Goal: Navigation & Orientation: Find specific page/section

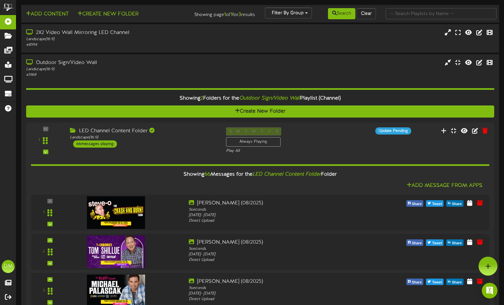
scroll to position [1915, 0]
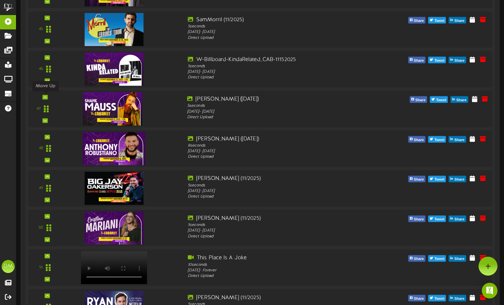
click at [45, 97] on icon at bounding box center [45, 96] width 3 height 3
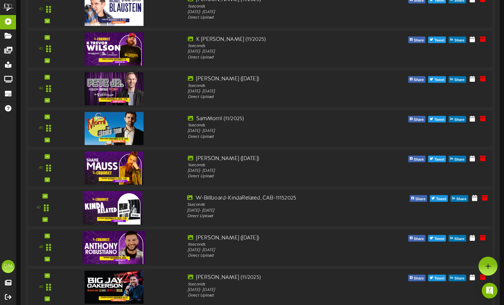
scroll to position [1813, 0]
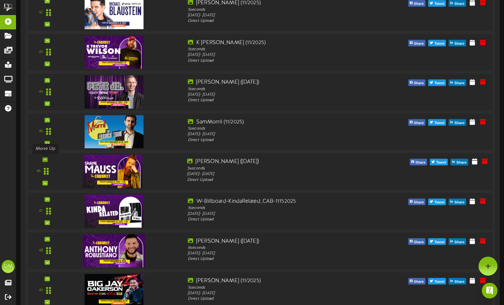
click at [45, 160] on icon at bounding box center [45, 159] width 3 height 3
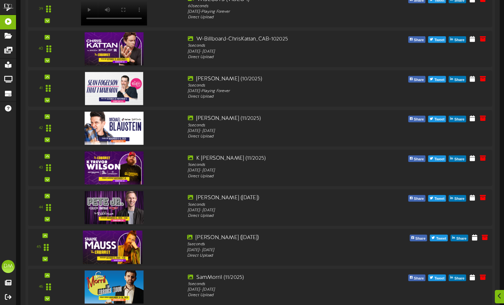
scroll to position [1808, 0]
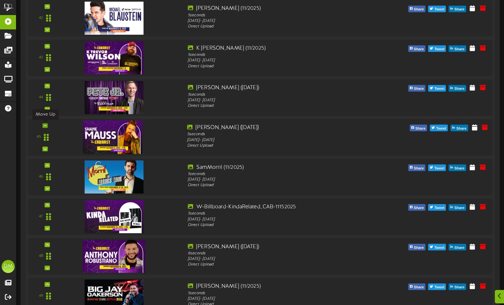
click at [44, 126] on icon at bounding box center [45, 125] width 3 height 3
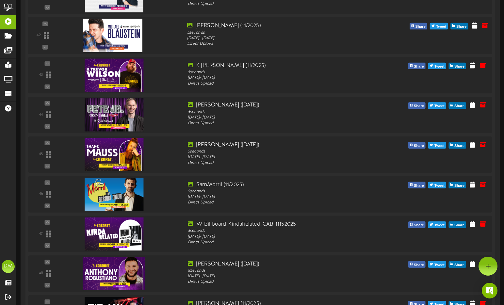
scroll to position [1701, 0]
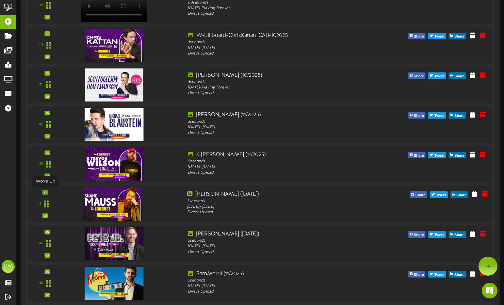
click at [45, 193] on icon at bounding box center [45, 192] width 3 height 3
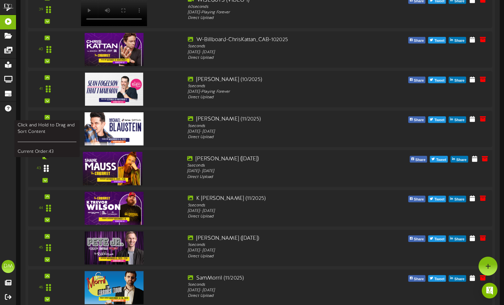
scroll to position [1668, 0]
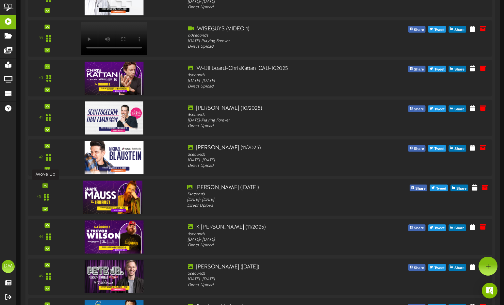
click at [45, 184] on icon at bounding box center [45, 185] width 3 height 3
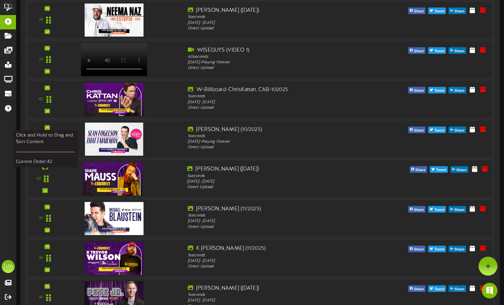
scroll to position [1634, 0]
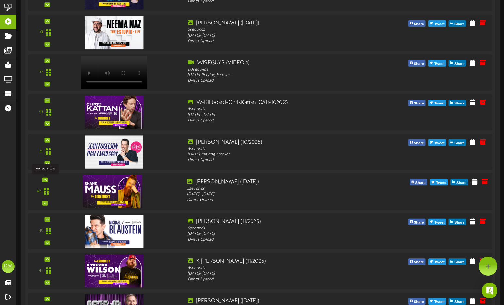
click at [46, 181] on icon at bounding box center [45, 179] width 3 height 3
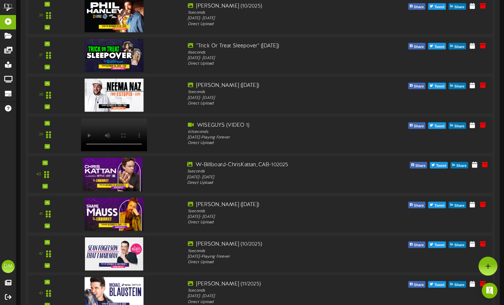
scroll to position [1570, 0]
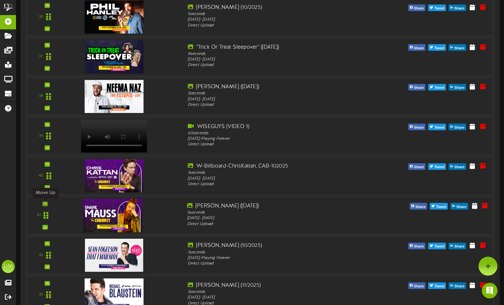
click at [45, 204] on icon at bounding box center [45, 203] width 3 height 3
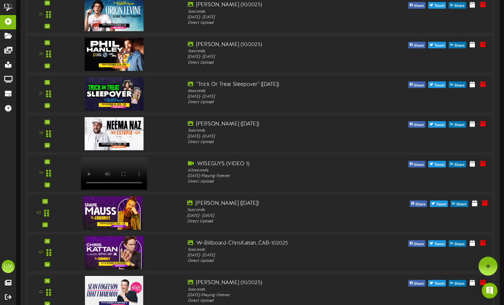
scroll to position [1525, 0]
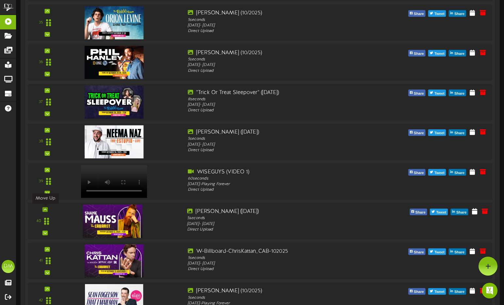
click at [45, 209] on icon at bounding box center [45, 209] width 3 height 3
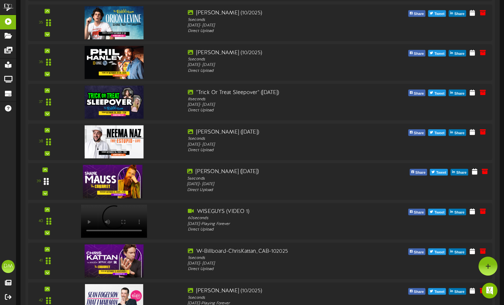
scroll to position [1487, 0]
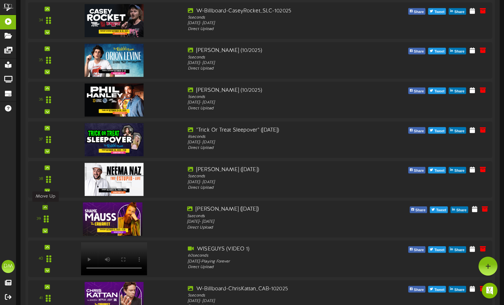
click at [44, 208] on icon at bounding box center [45, 207] width 3 height 3
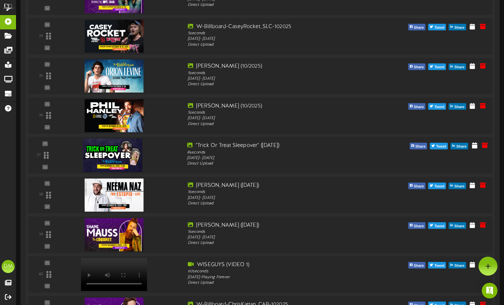
scroll to position [1434, 0]
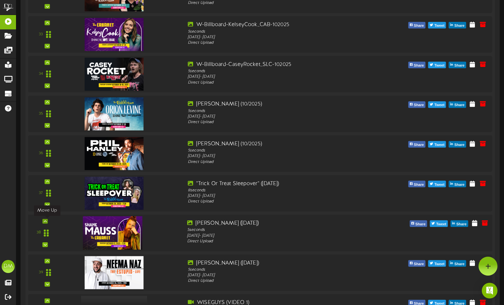
click at [45, 221] on icon at bounding box center [45, 221] width 3 height 3
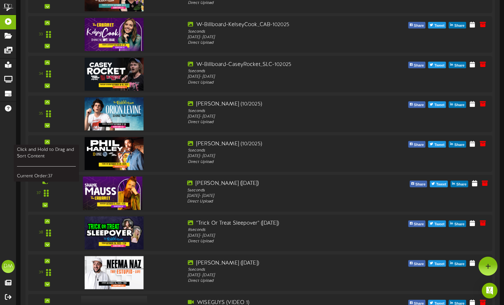
scroll to position [1411, 0]
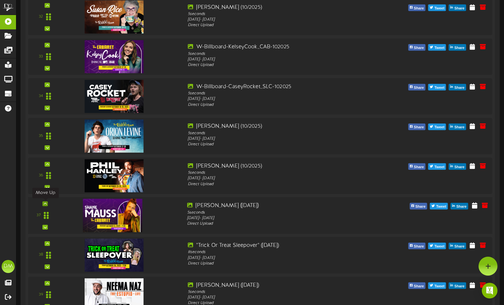
click at [46, 205] on icon at bounding box center [45, 203] width 3 height 3
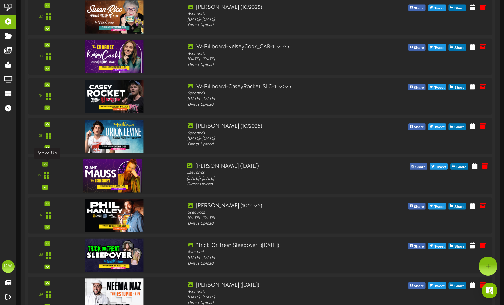
click at [46, 165] on icon at bounding box center [45, 163] width 3 height 3
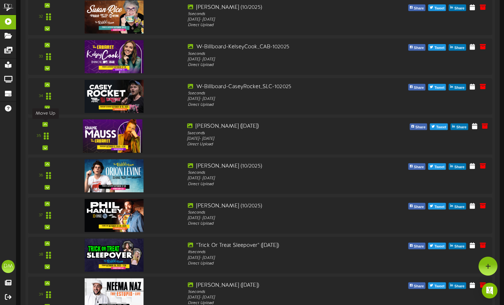
click at [45, 124] on icon at bounding box center [45, 124] width 3 height 3
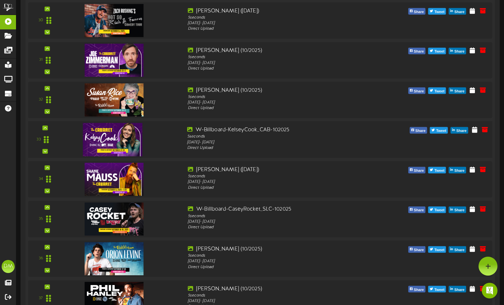
scroll to position [1326, 0]
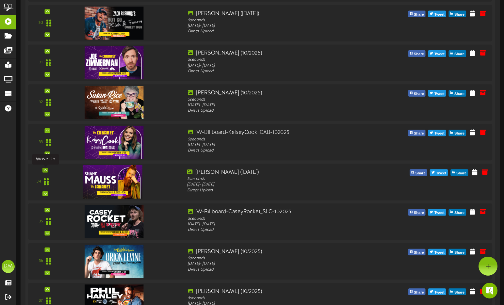
click at [43, 170] on div at bounding box center [44, 170] width 5 height 5
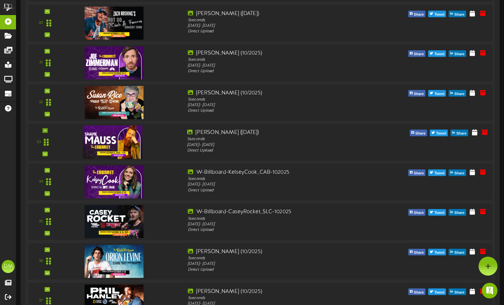
click at [47, 131] on div at bounding box center [44, 130] width 5 height 5
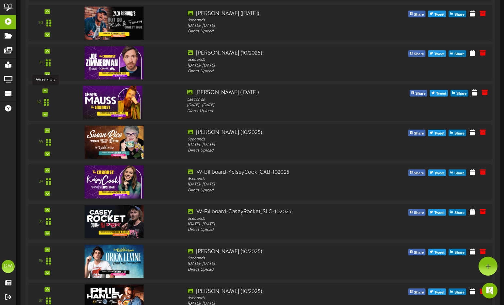
click at [46, 90] on icon at bounding box center [45, 90] width 3 height 3
